Goal: Task Accomplishment & Management: Manage account settings

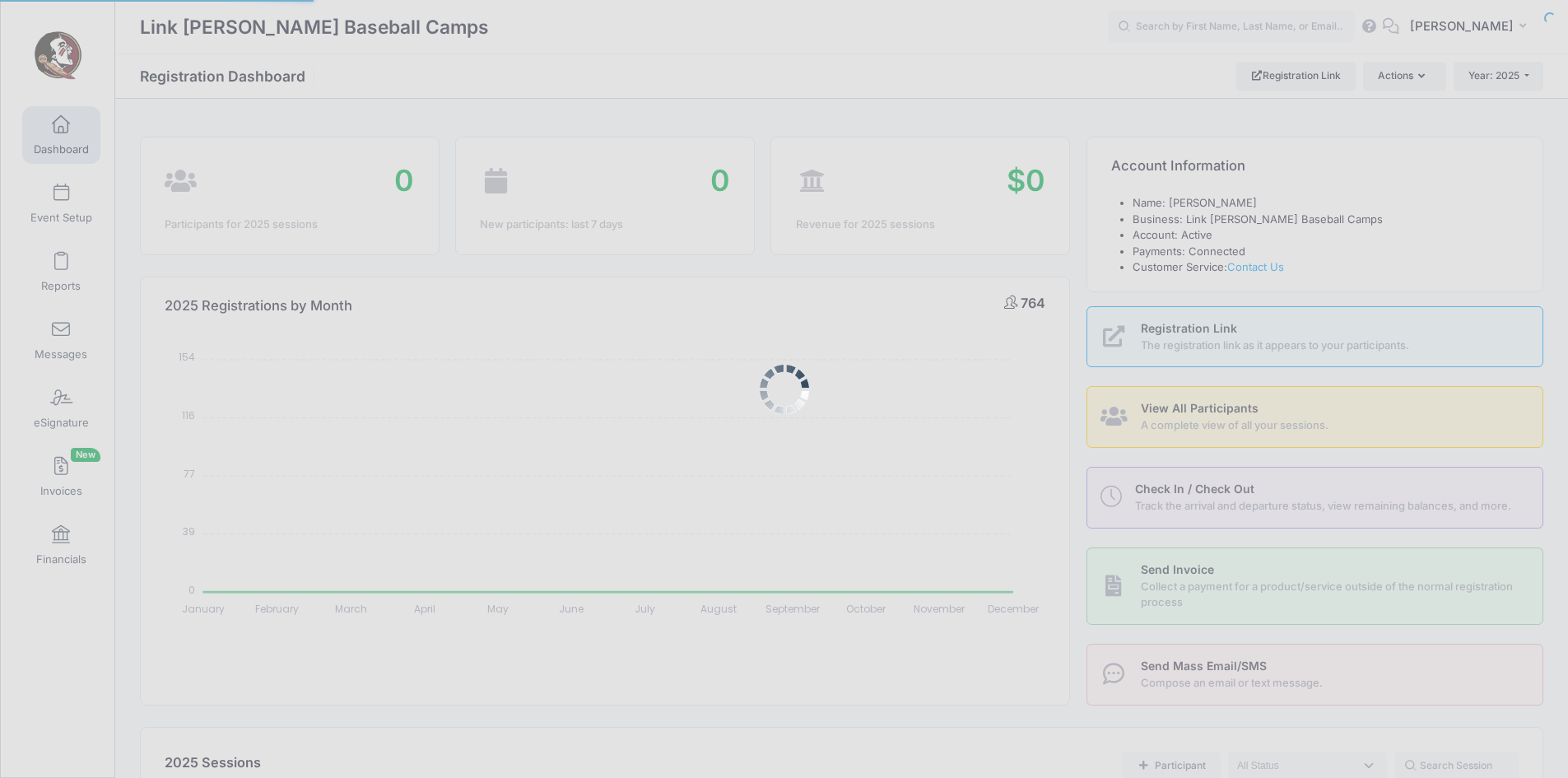
select select
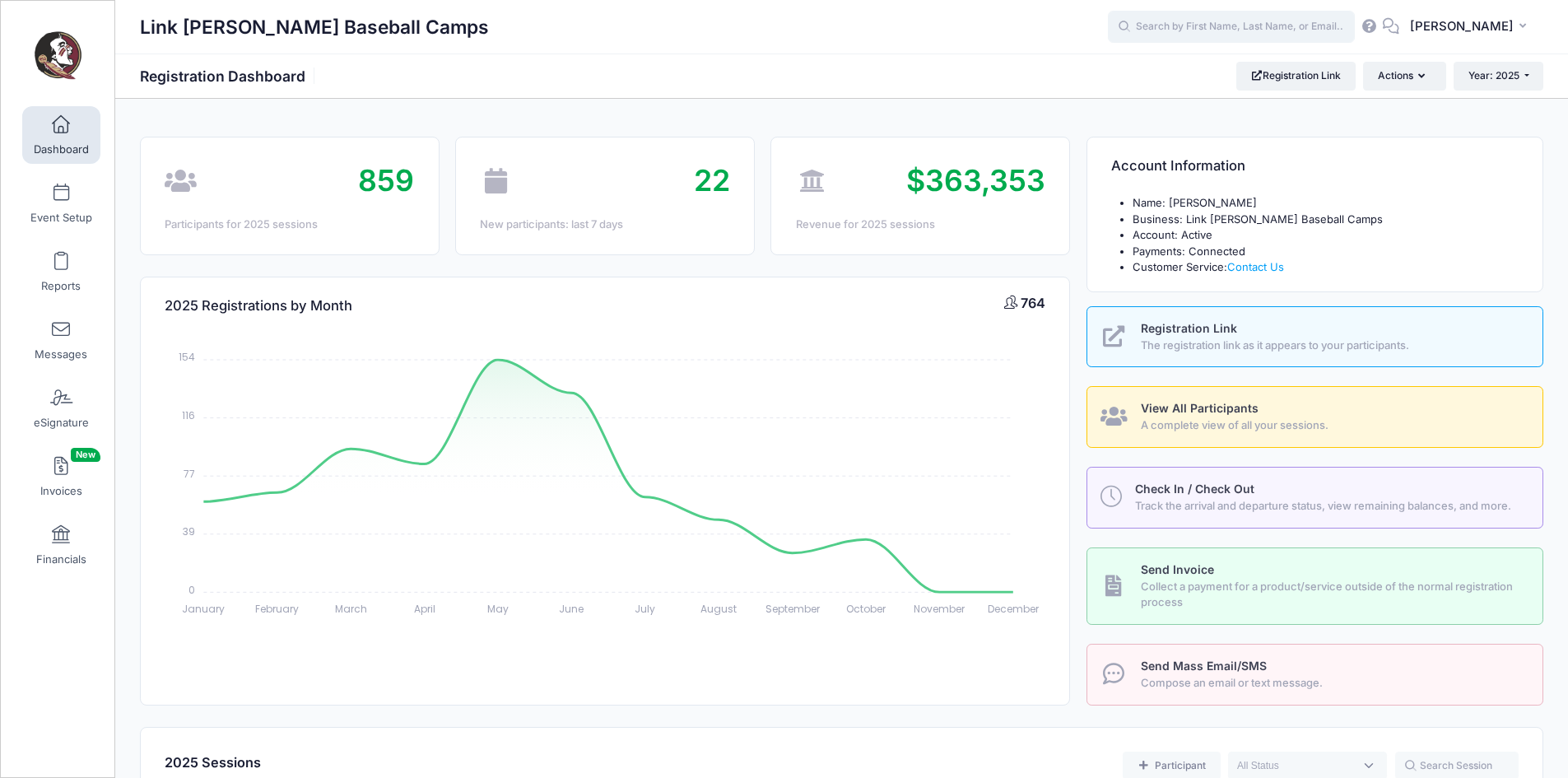
click at [1306, 20] on input "text" at bounding box center [1231, 26] width 247 height 32
click at [1234, 87] on p "Seminole ID Showcase on Oct-26, 2025" at bounding box center [1262, 90] width 271 height 16
type input "Jameson Moan (Seminole ID Showcase, Oct-26, 2025)"
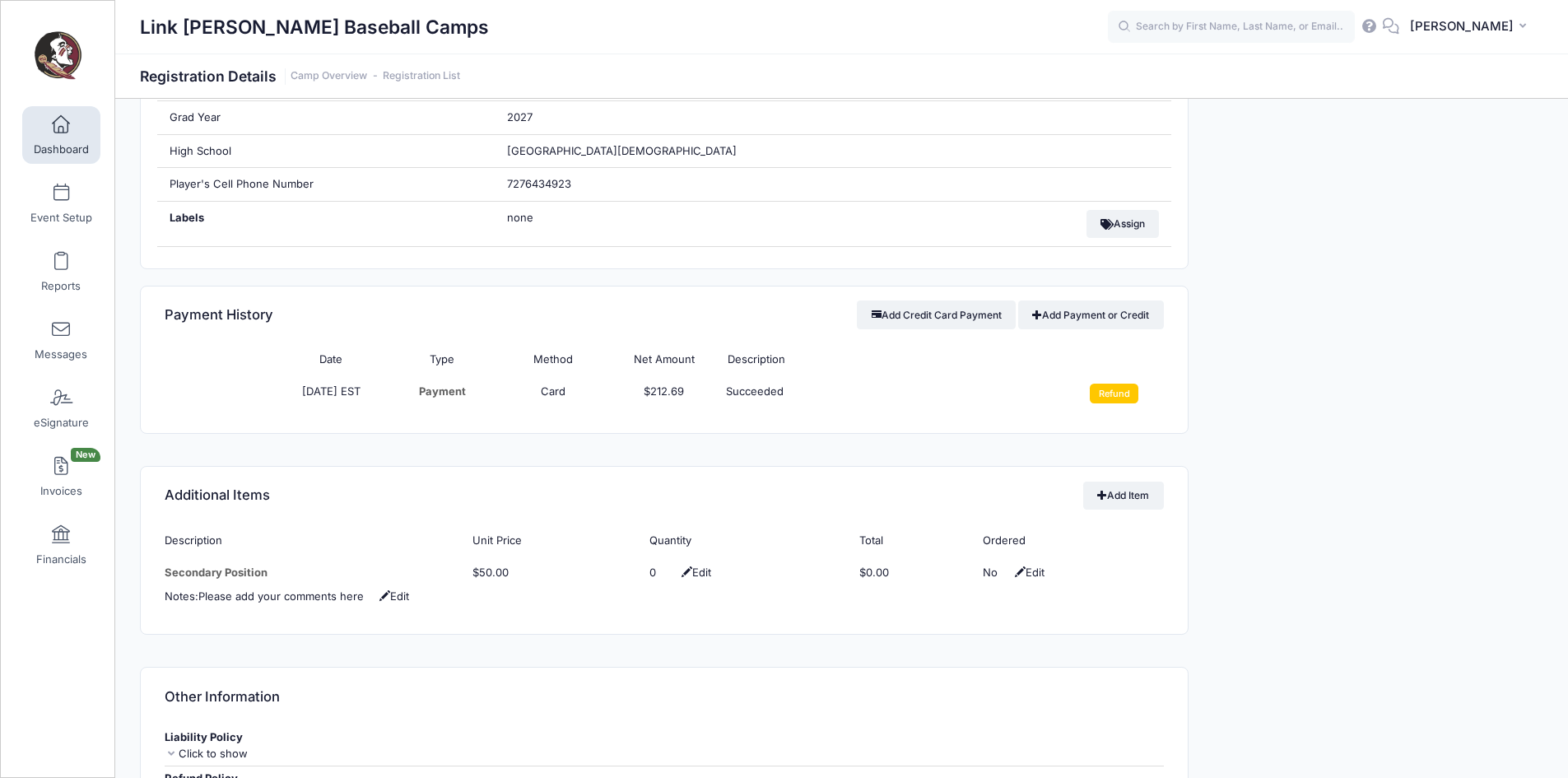
scroll to position [1136, 0]
click at [1118, 411] on td "Refund" at bounding box center [1108, 393] width 111 height 36
click at [1115, 403] on td "Refund" at bounding box center [1108, 393] width 111 height 36
click at [1116, 400] on input "Refund" at bounding box center [1113, 393] width 48 height 19
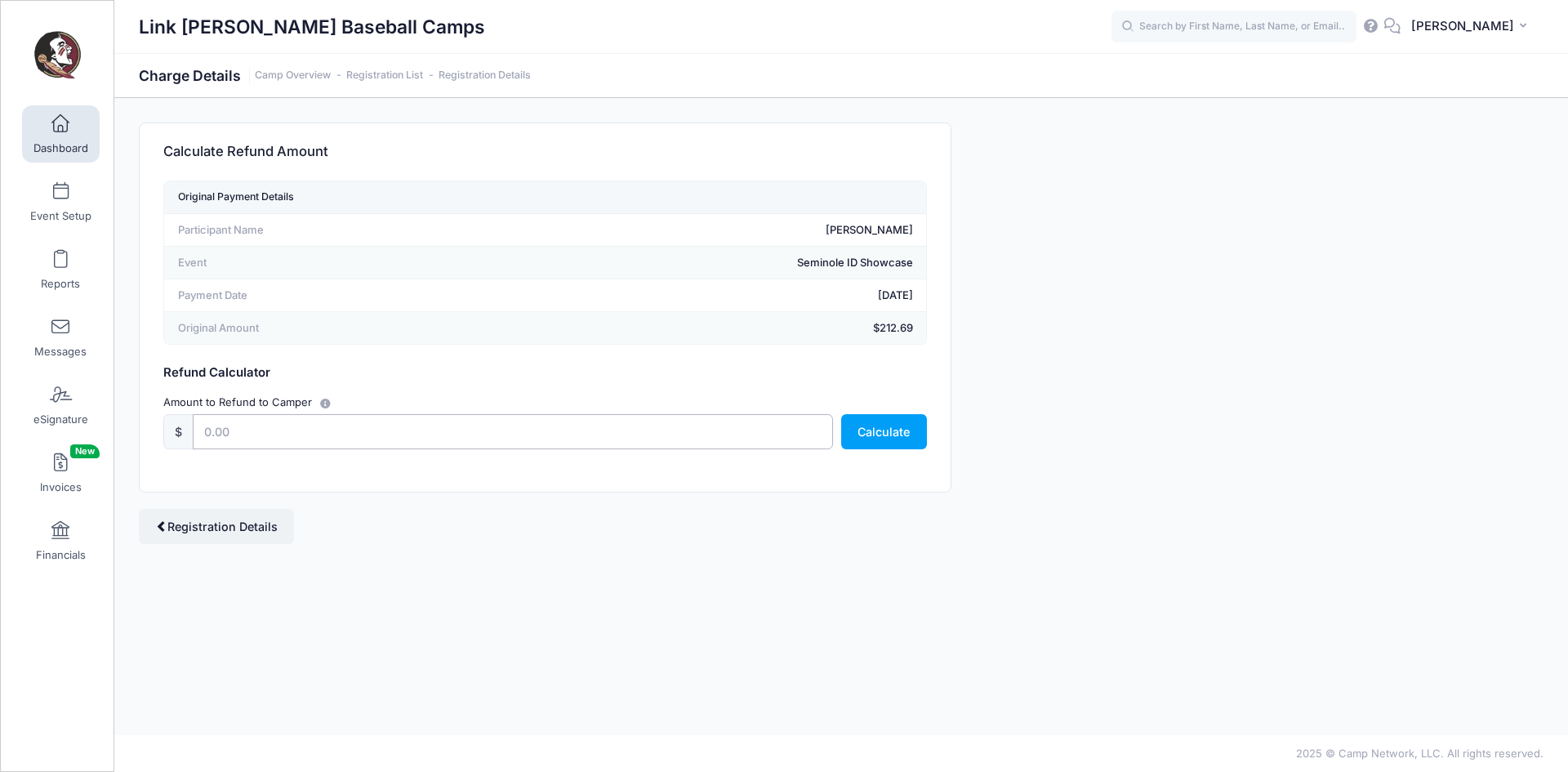
click at [764, 424] on input "text" at bounding box center [512, 431] width 640 height 35
type input "212.69"
click at [881, 429] on button "Calculate" at bounding box center [884, 431] width 85 height 35
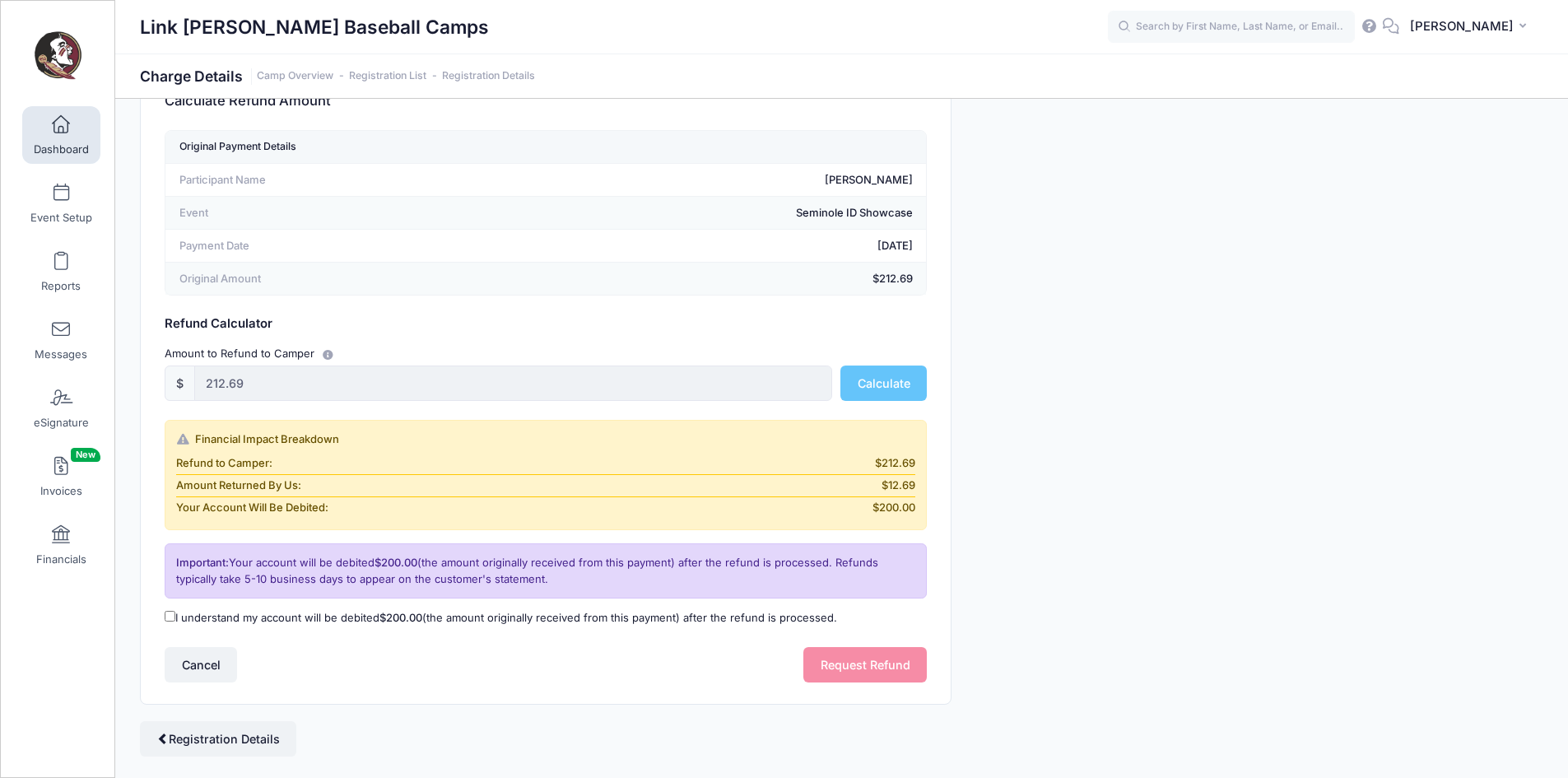
scroll to position [54, 0]
click at [277, 625] on div "I understand my account will be debited $200.00 (the amount originally received…" at bounding box center [546, 616] width 778 height 32
click at [356, 619] on label "I understand my account will be debited $200.00 (the amount originally received…" at bounding box center [500, 616] width 673 height 17
click at [176, 619] on input "I understand my account will be debited $200.00 (the amount originally received…" at bounding box center [169, 615] width 11 height 11
checkbox input "true"
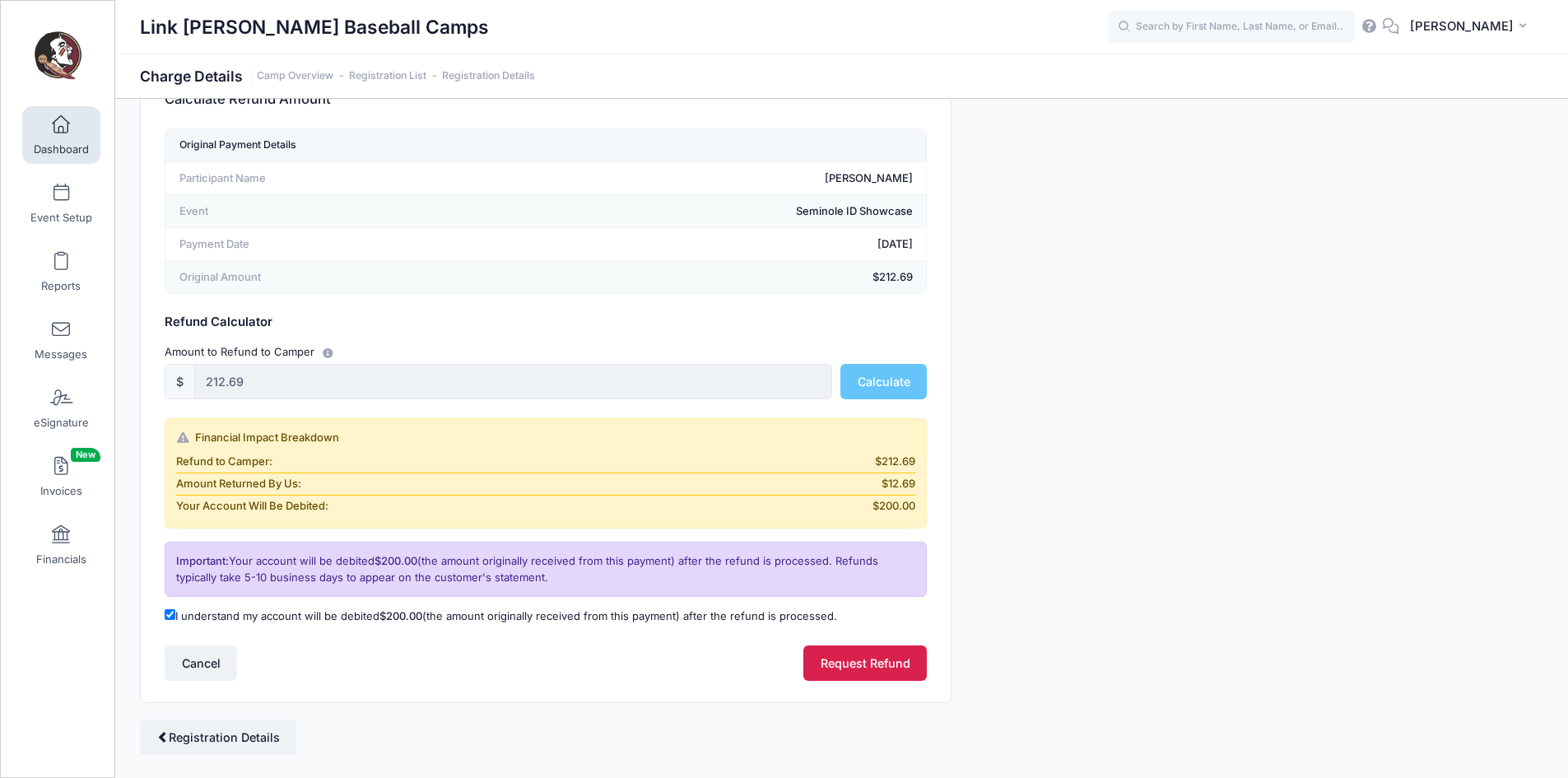
click at [867, 680] on button "Request Refund" at bounding box center [865, 663] width 124 height 35
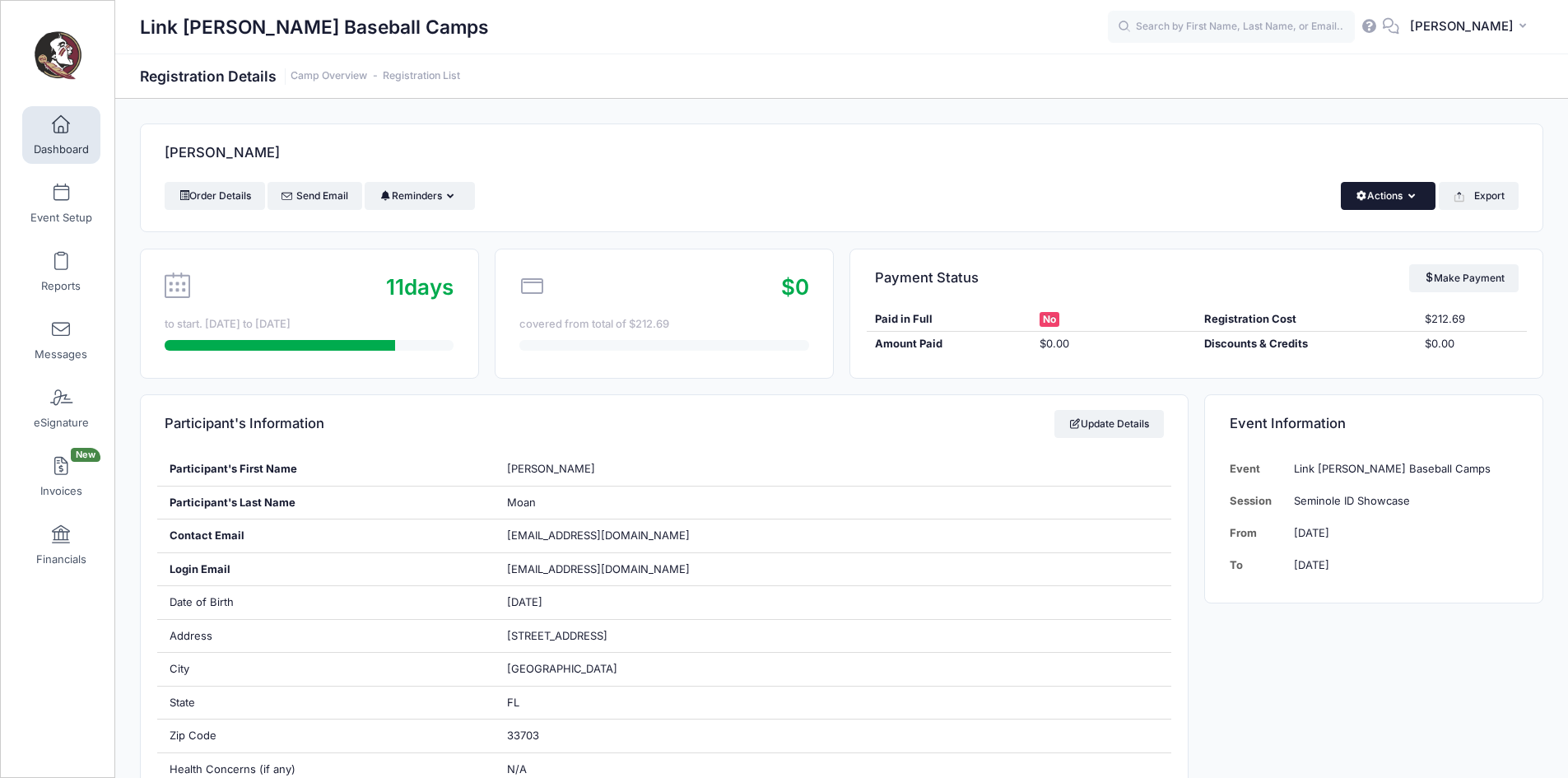
click at [1398, 191] on button "Actions" at bounding box center [1388, 196] width 95 height 28
click at [1075, 169] on div "Moan, Jameson" at bounding box center [841, 154] width 1401 height 58
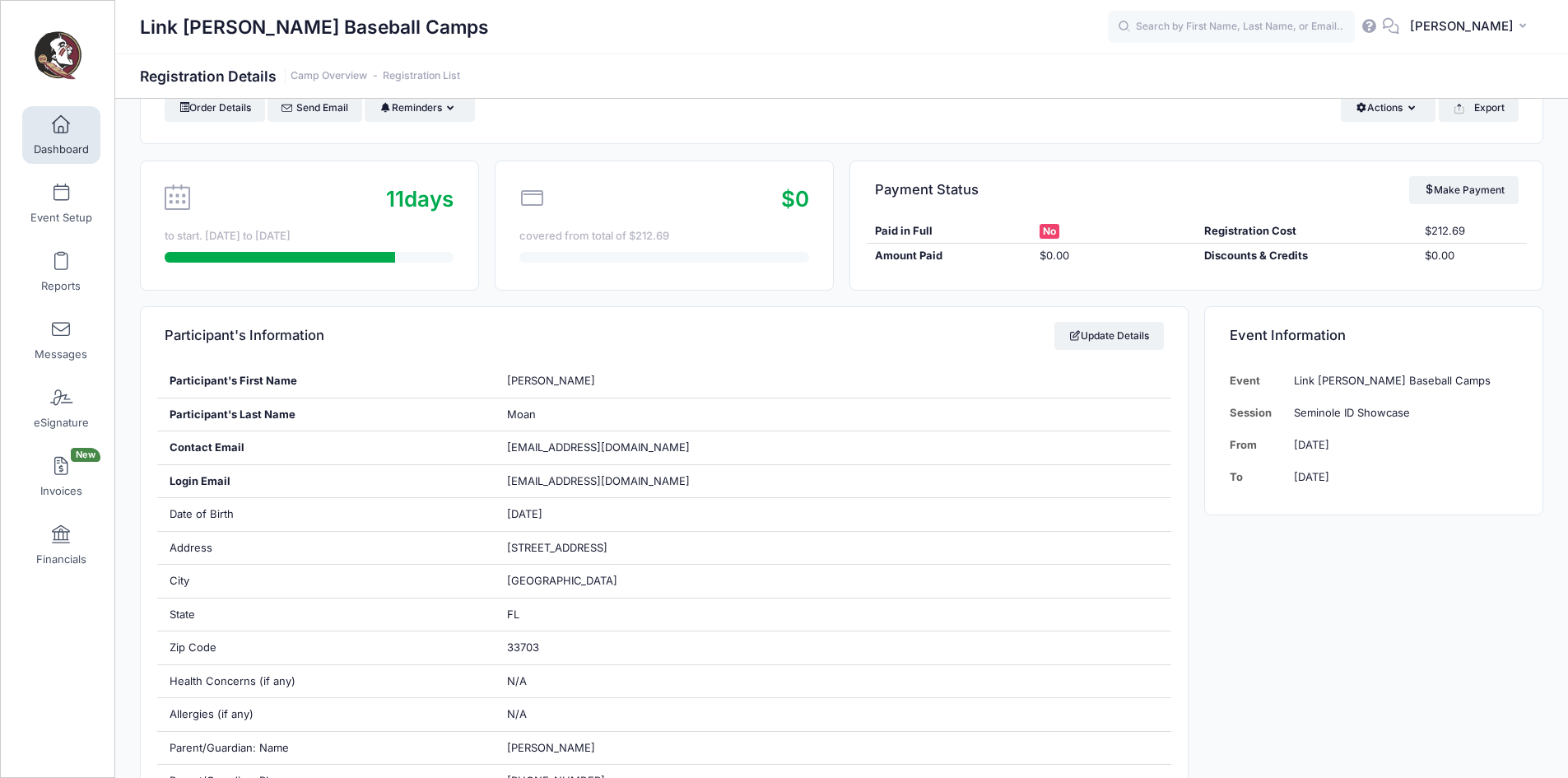
scroll to position [89, 0]
click at [1372, 125] on div "Order Details Send Email Reminders Send Payment Reminder Send Document Reminder…" at bounding box center [841, 118] width 1401 height 49
click at [1413, 108] on icon "button" at bounding box center [1414, 108] width 13 height 0
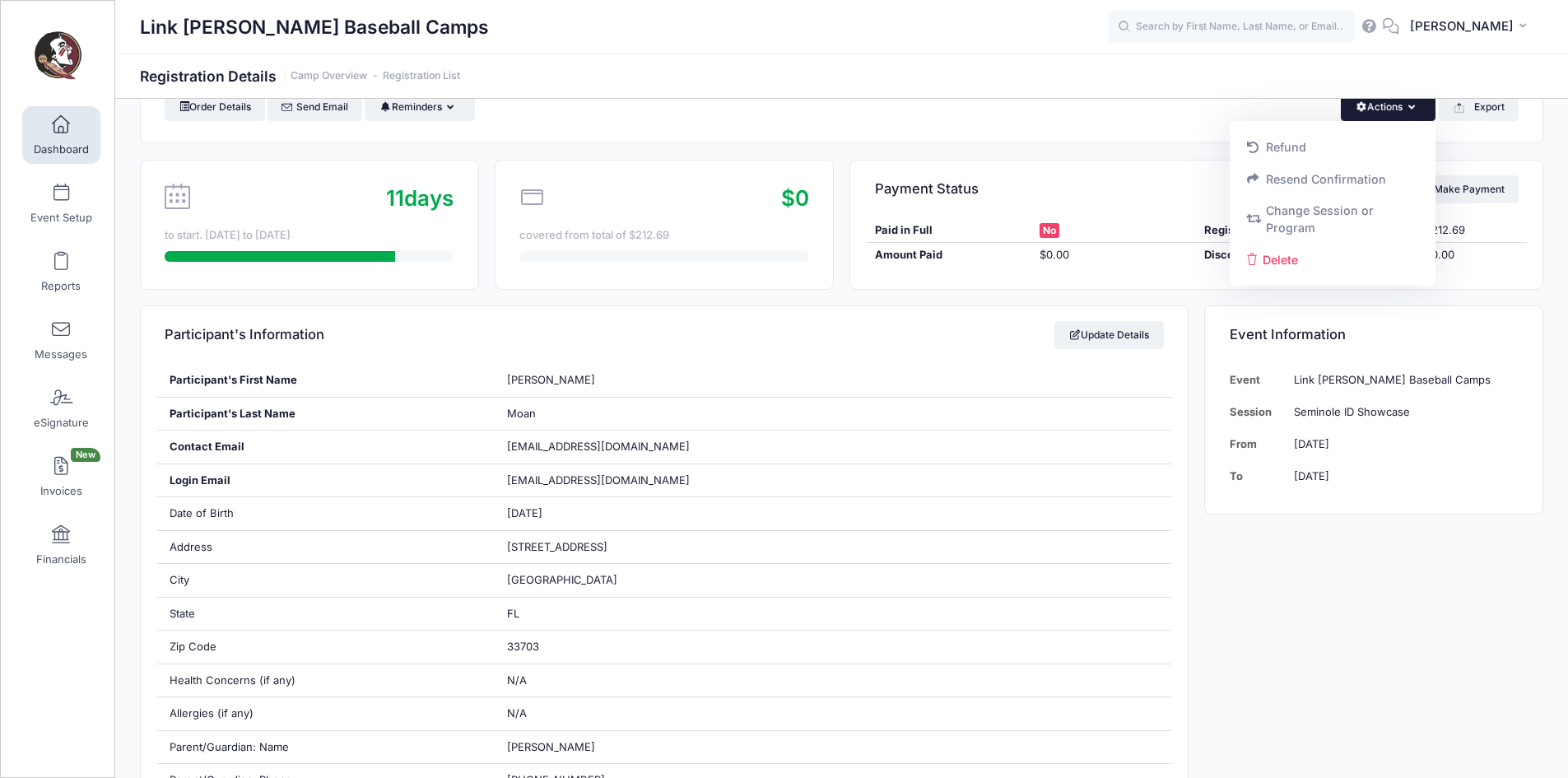
click at [1124, 140] on div "Order Details Send Email Reminders Send Payment Reminder Send Document Reminder…" at bounding box center [841, 118] width 1401 height 49
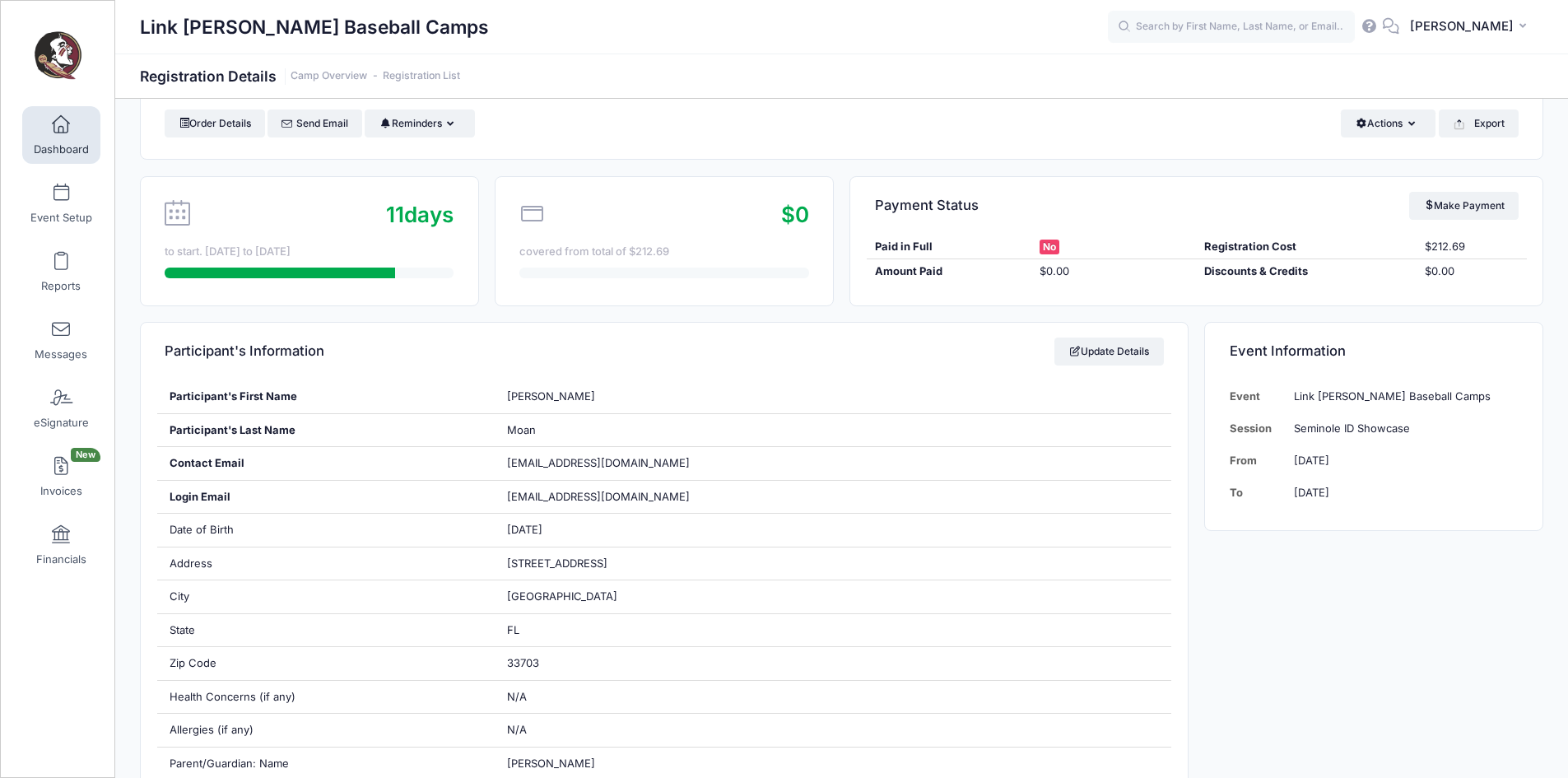
scroll to position [0, 0]
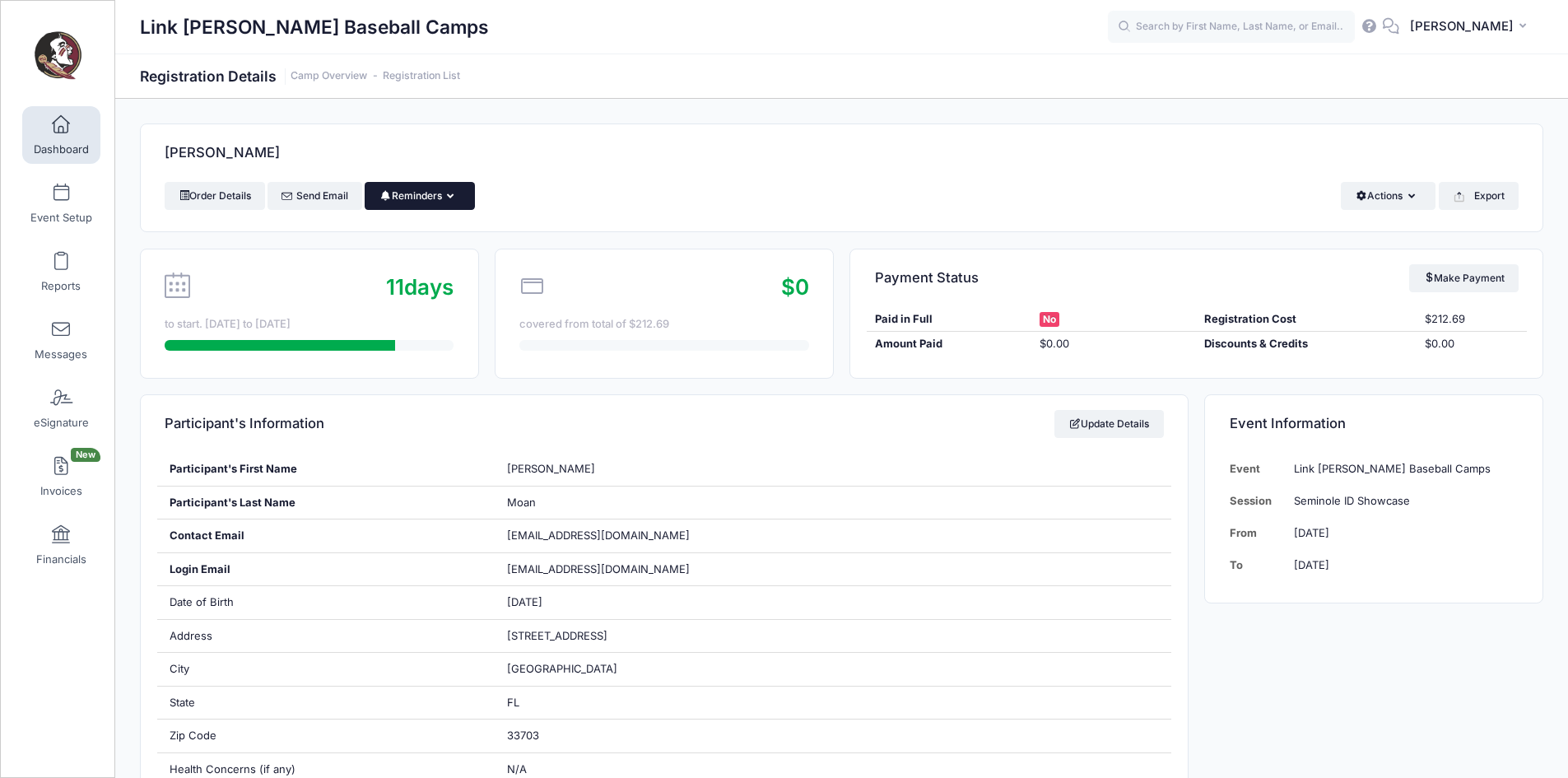
click at [451, 198] on button "Reminders" at bounding box center [419, 196] width 110 height 28
click at [451, 198] on button "Reminders" at bounding box center [419, 196] width 110 height 28
click at [916, 185] on div "Order Details Send Email Reminders Send Payment Reminder Send Document Reminder…" at bounding box center [841, 196] width 1354 height 28
click at [1406, 204] on button "Actions" at bounding box center [1388, 196] width 95 height 28
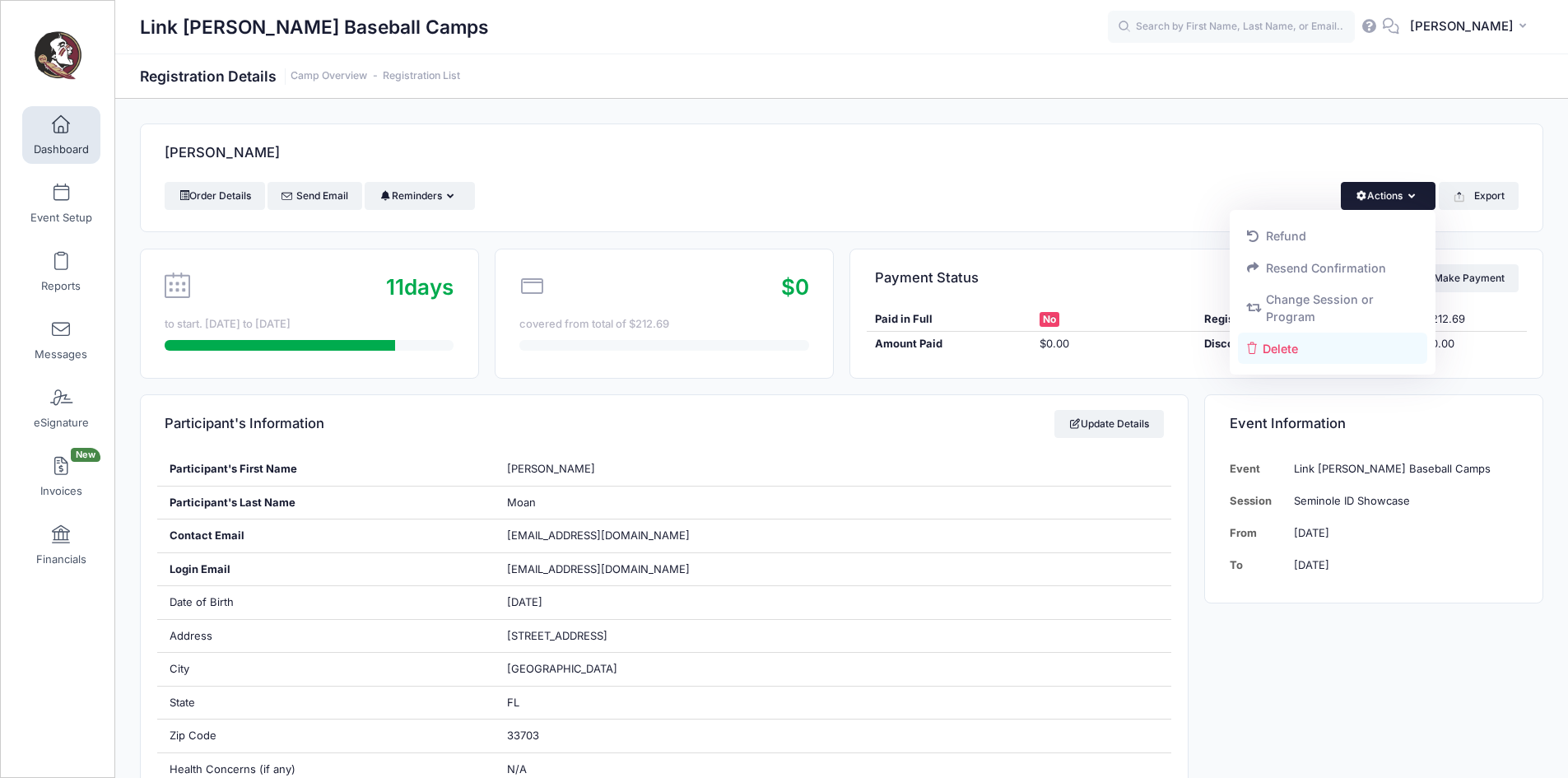
click at [1342, 346] on link "Delete" at bounding box center [1333, 349] width 191 height 32
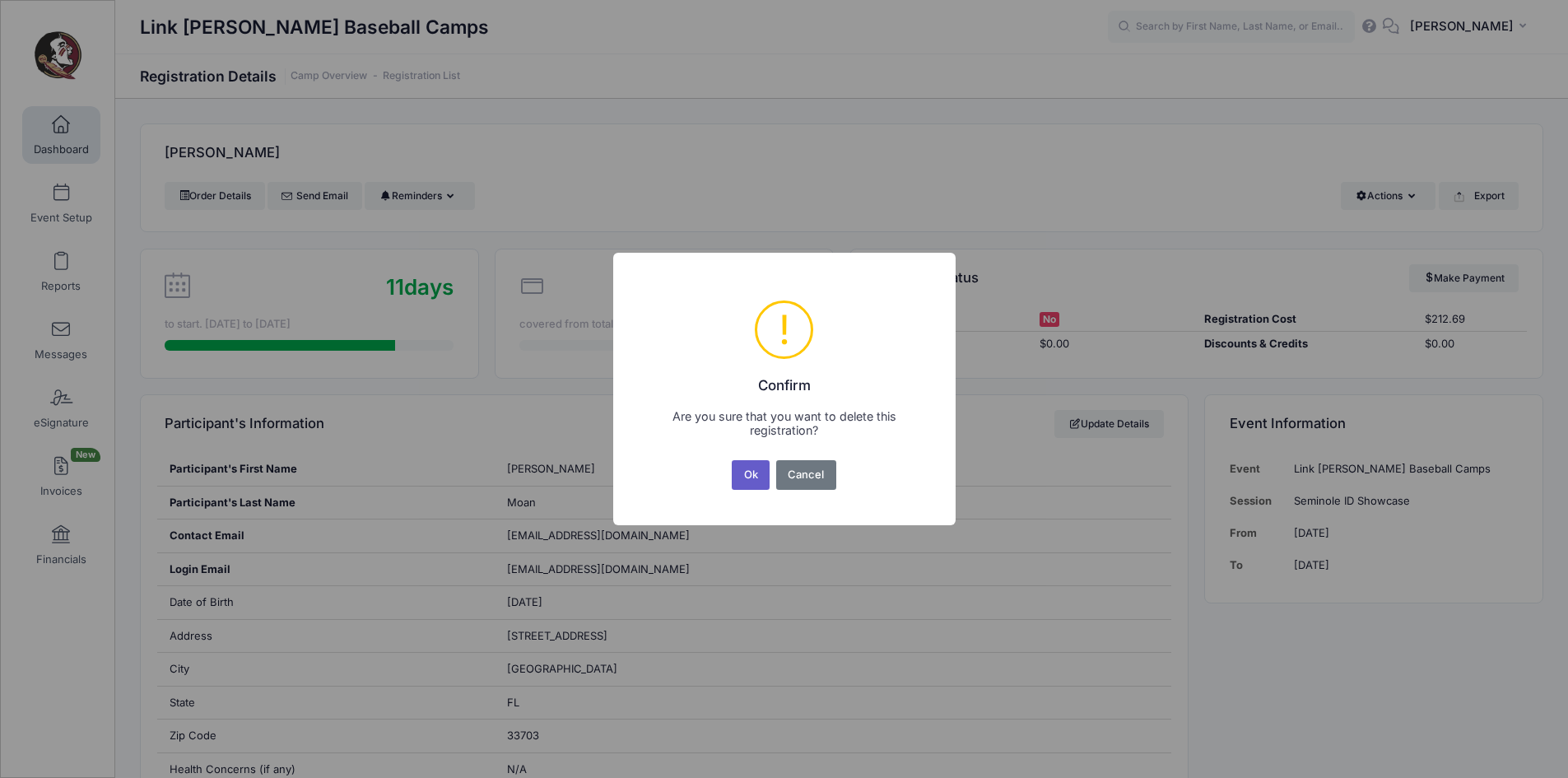
click at [759, 470] on button "Ok" at bounding box center [750, 475] width 38 height 30
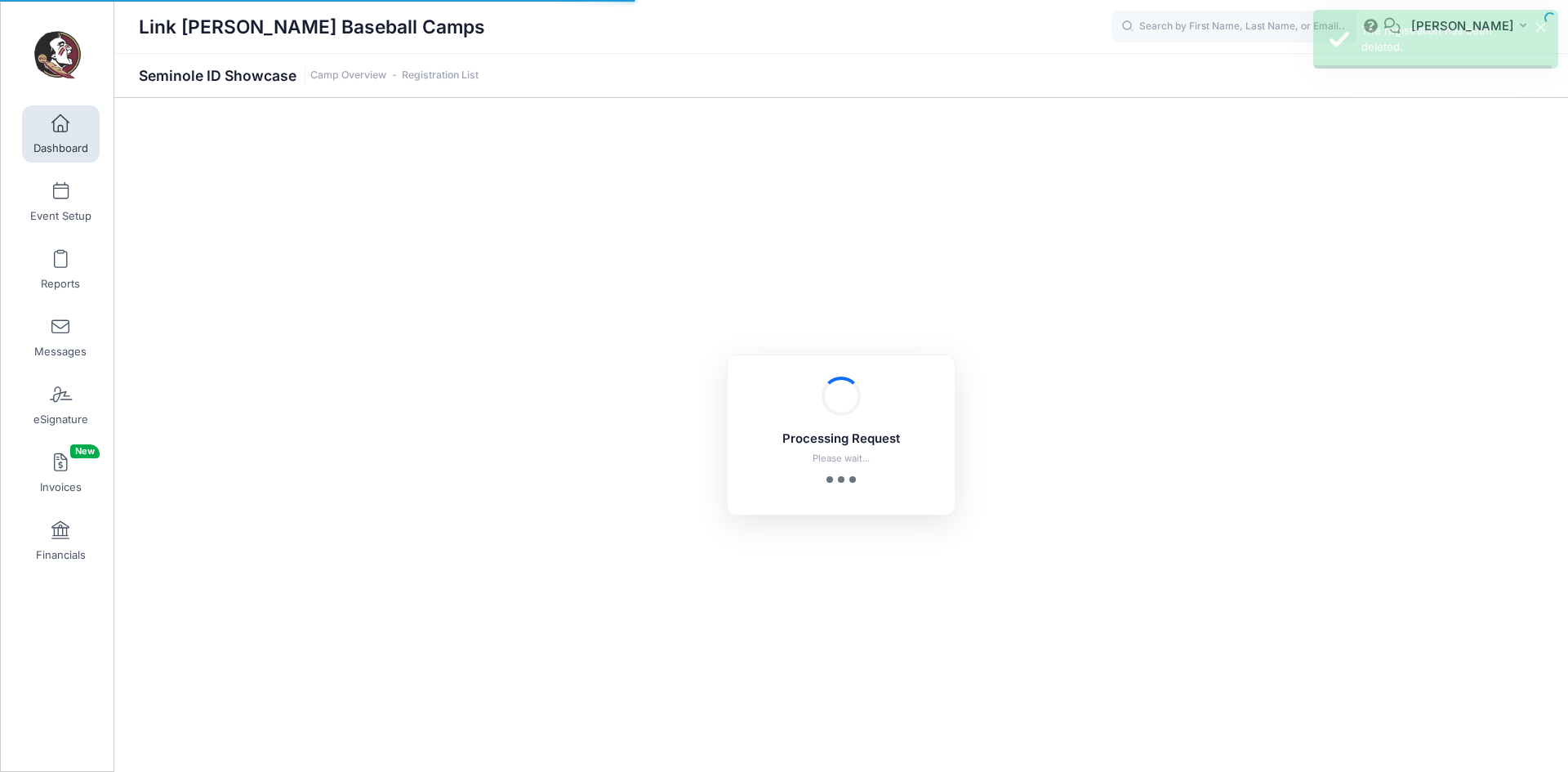
select select "10"
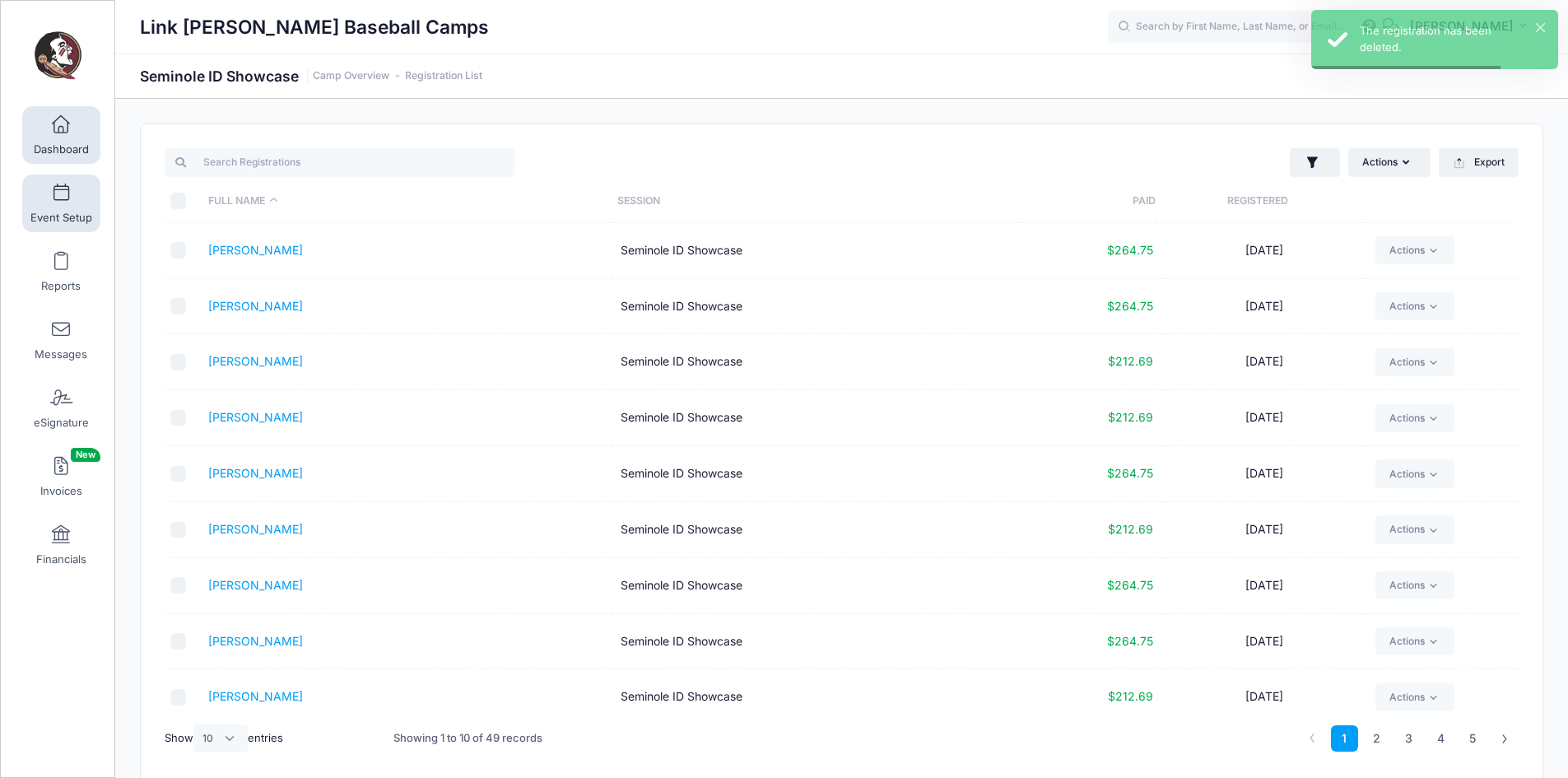
click at [61, 196] on span at bounding box center [61, 193] width 0 height 18
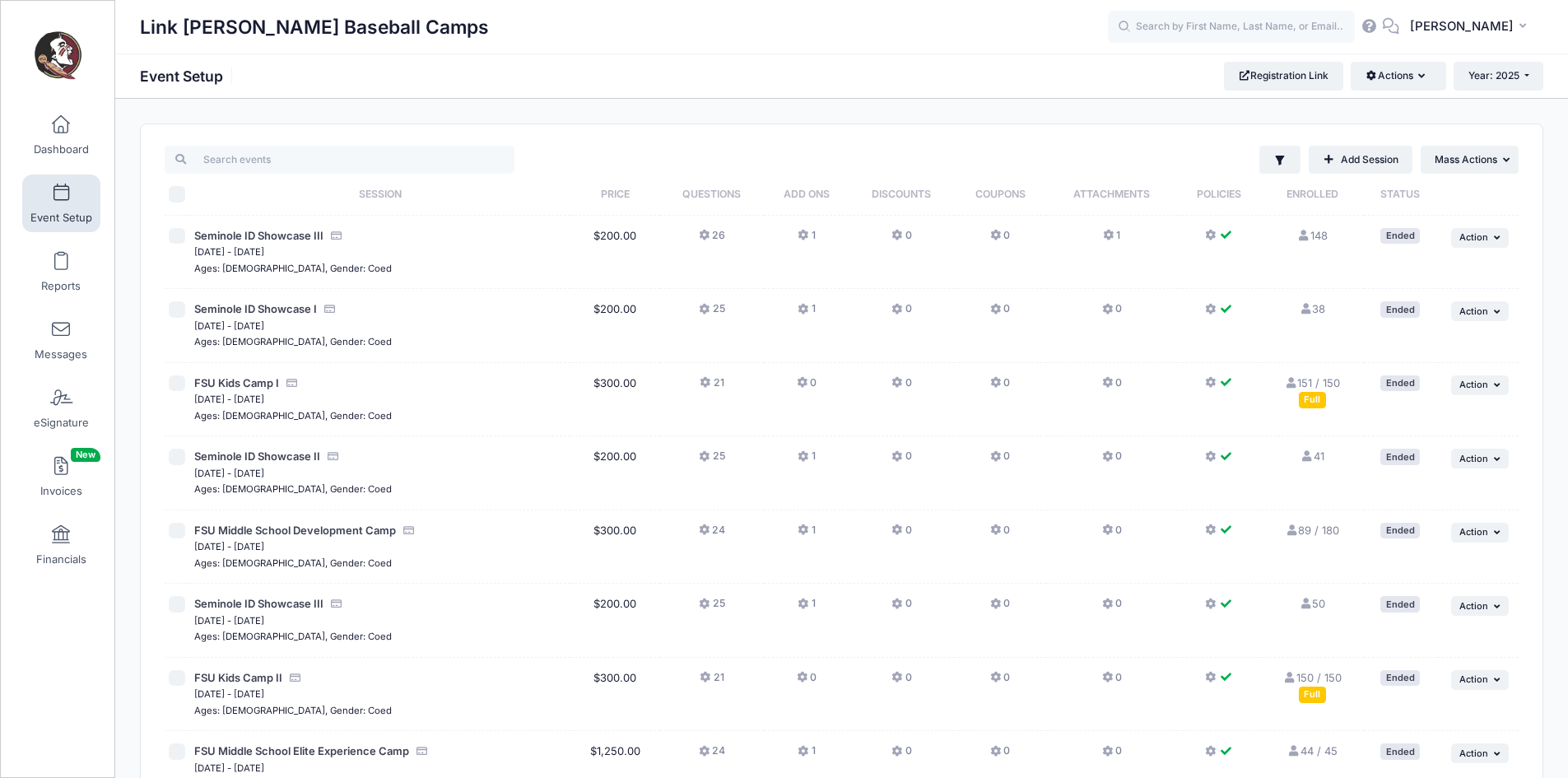
scroll to position [472, 0]
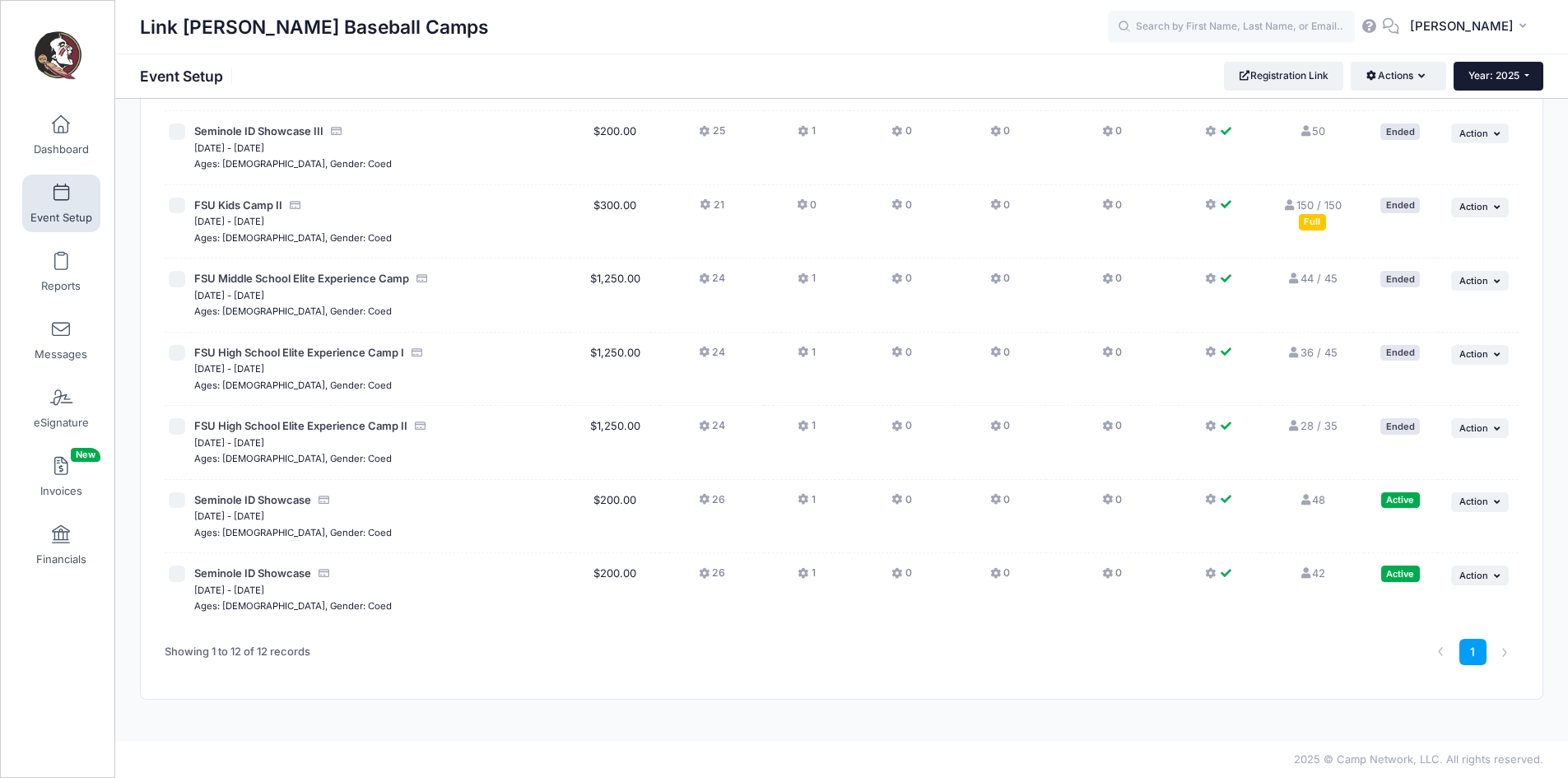
click at [1500, 80] on span "Year: 2025" at bounding box center [1493, 76] width 51 height 12
click at [1492, 111] on link "Year: 2026" at bounding box center [1507, 108] width 107 height 21
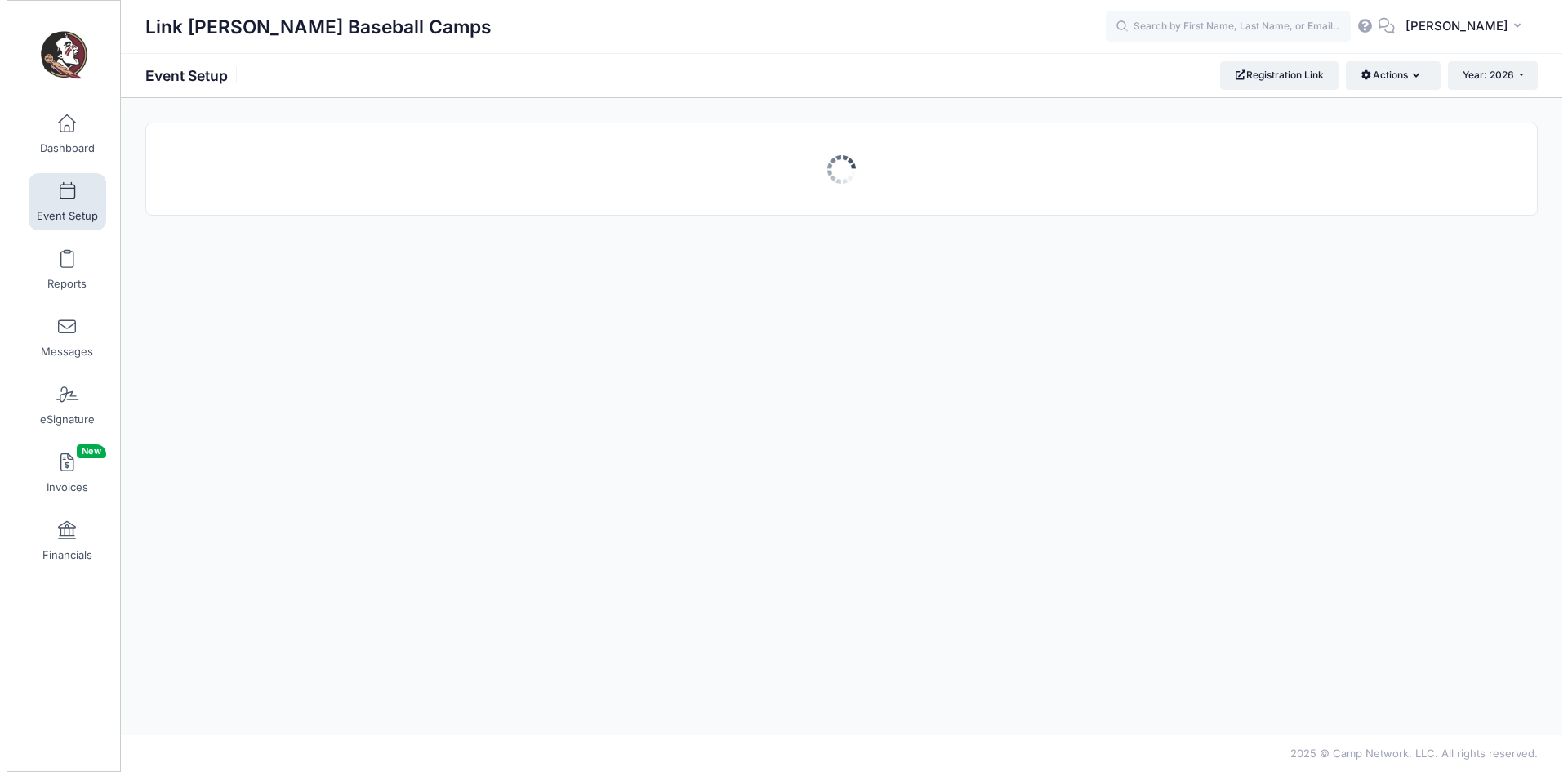
scroll to position [0, 0]
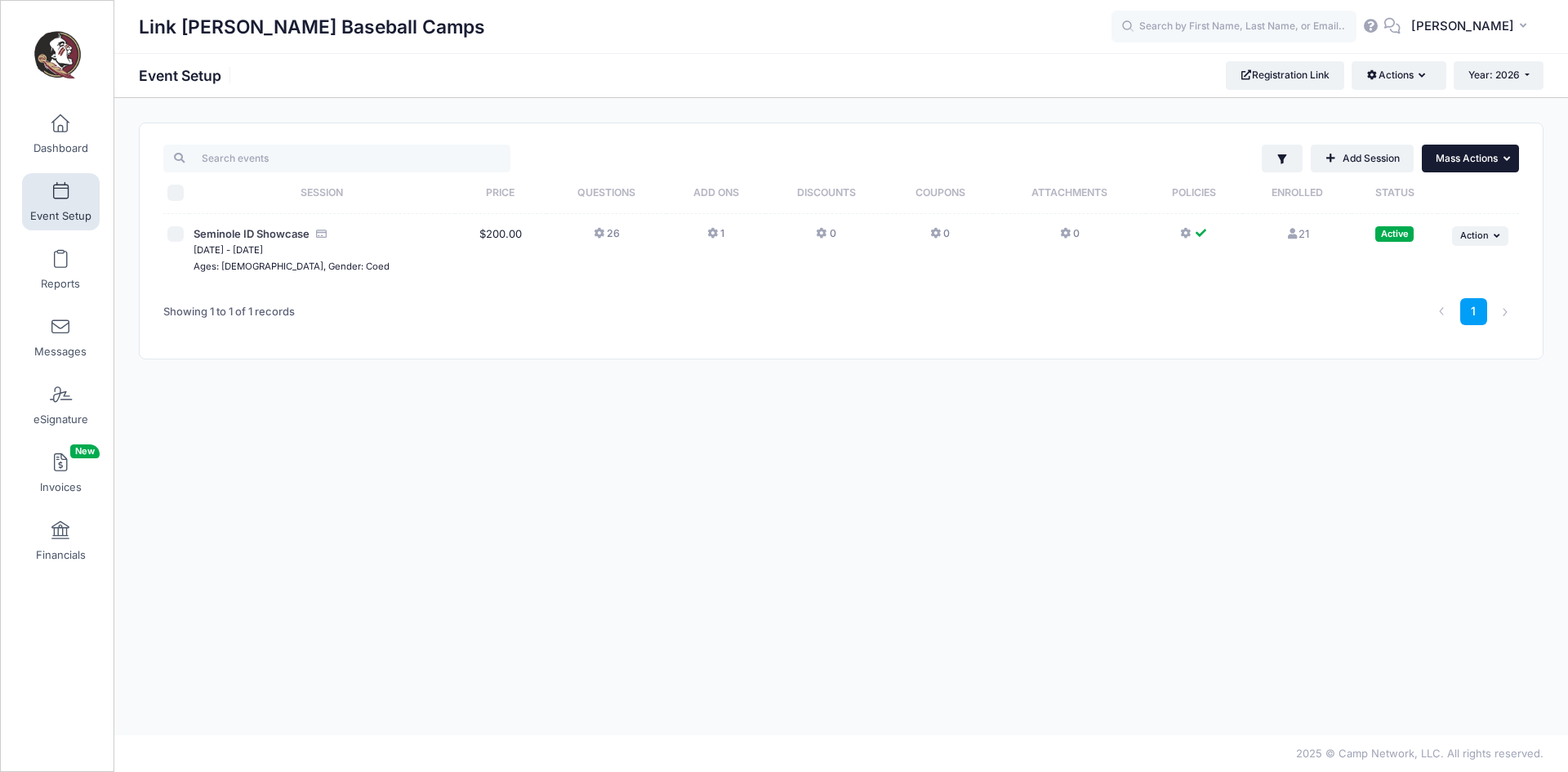
click at [1446, 154] on span "Mass Actions" at bounding box center [1466, 158] width 62 height 12
click at [60, 119] on span at bounding box center [60, 124] width 0 height 18
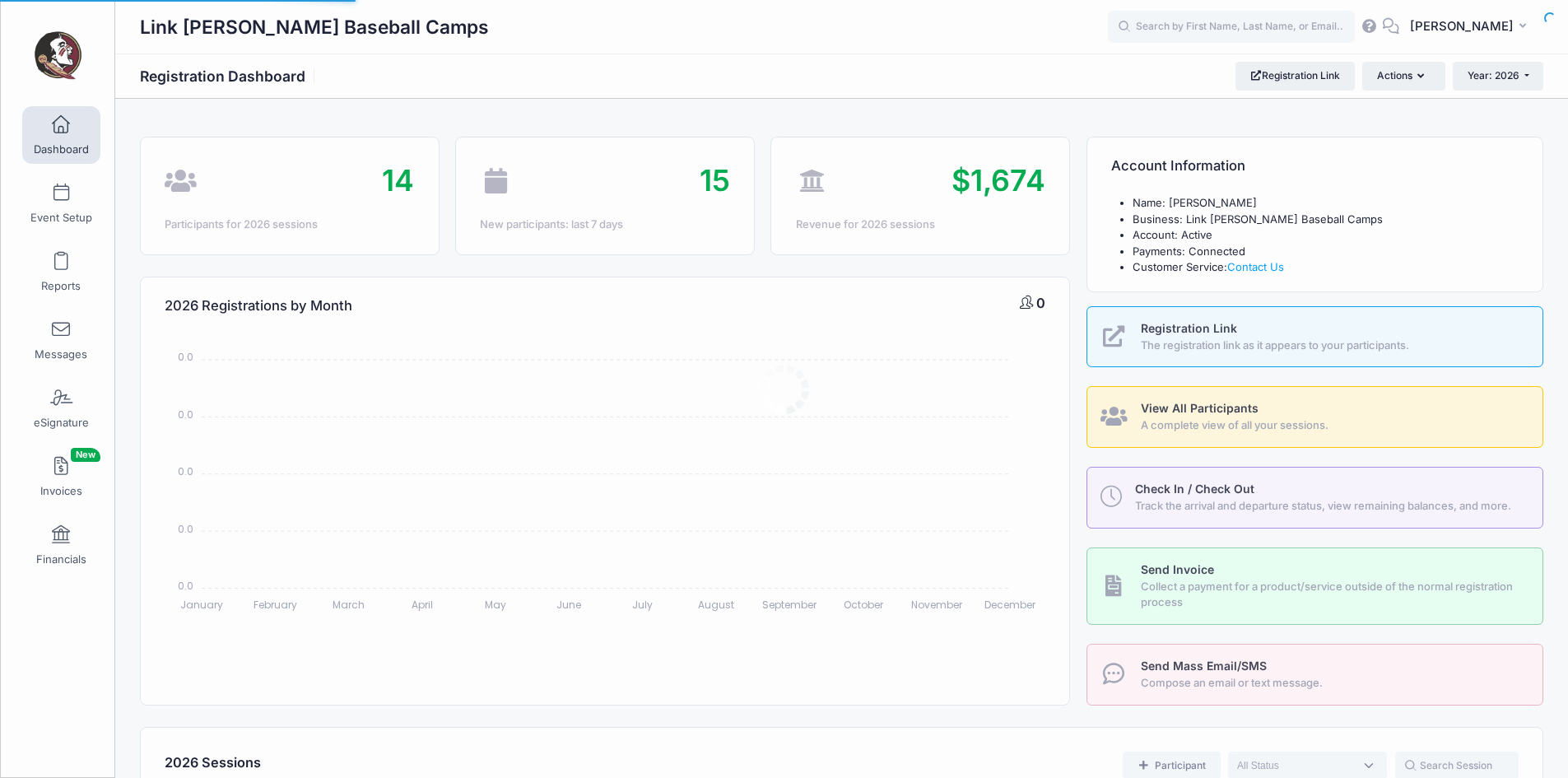
select select
click at [61, 126] on span at bounding box center [61, 125] width 0 height 18
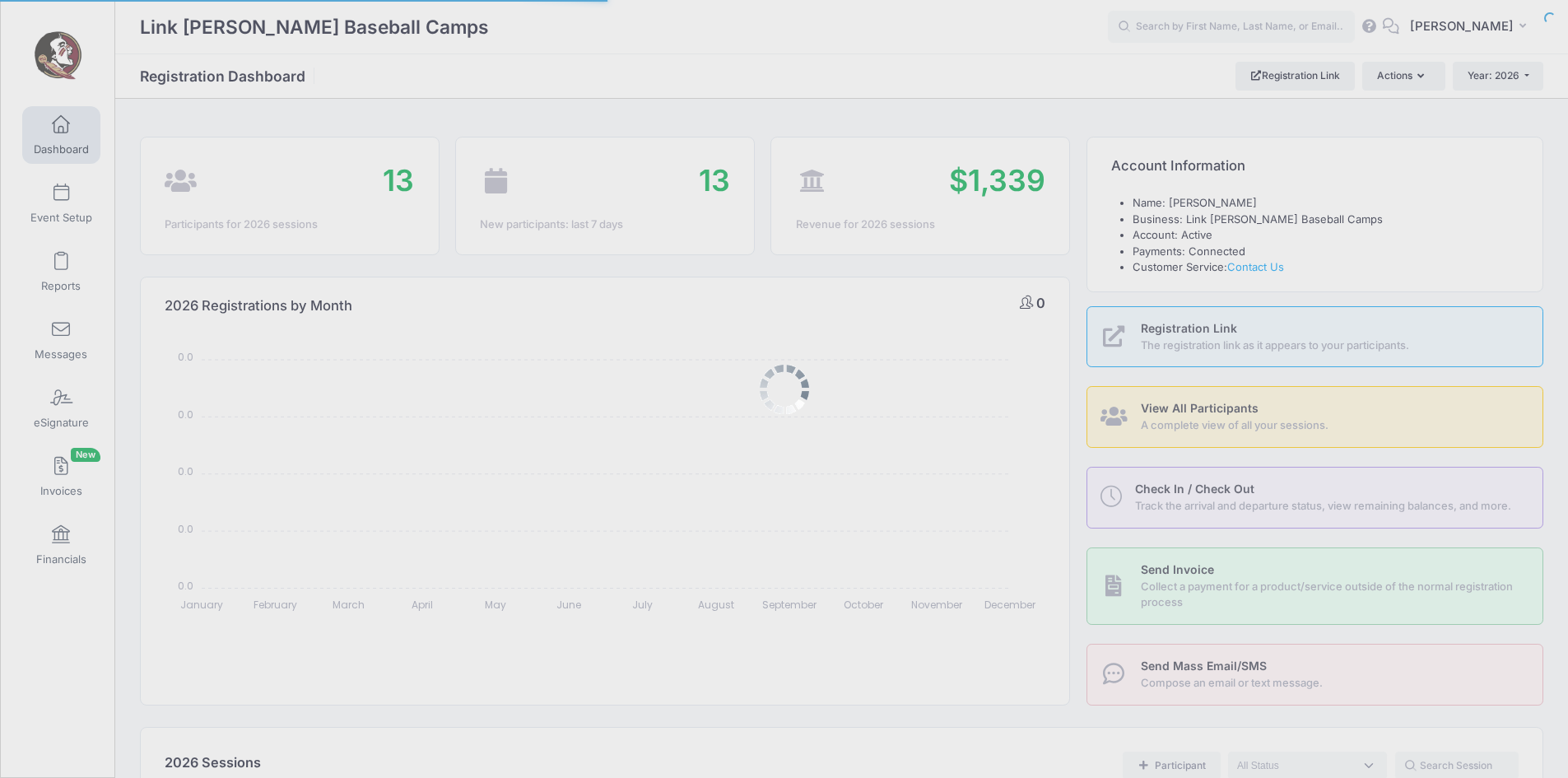
select select
